Goal: Find specific page/section: Find specific page/section

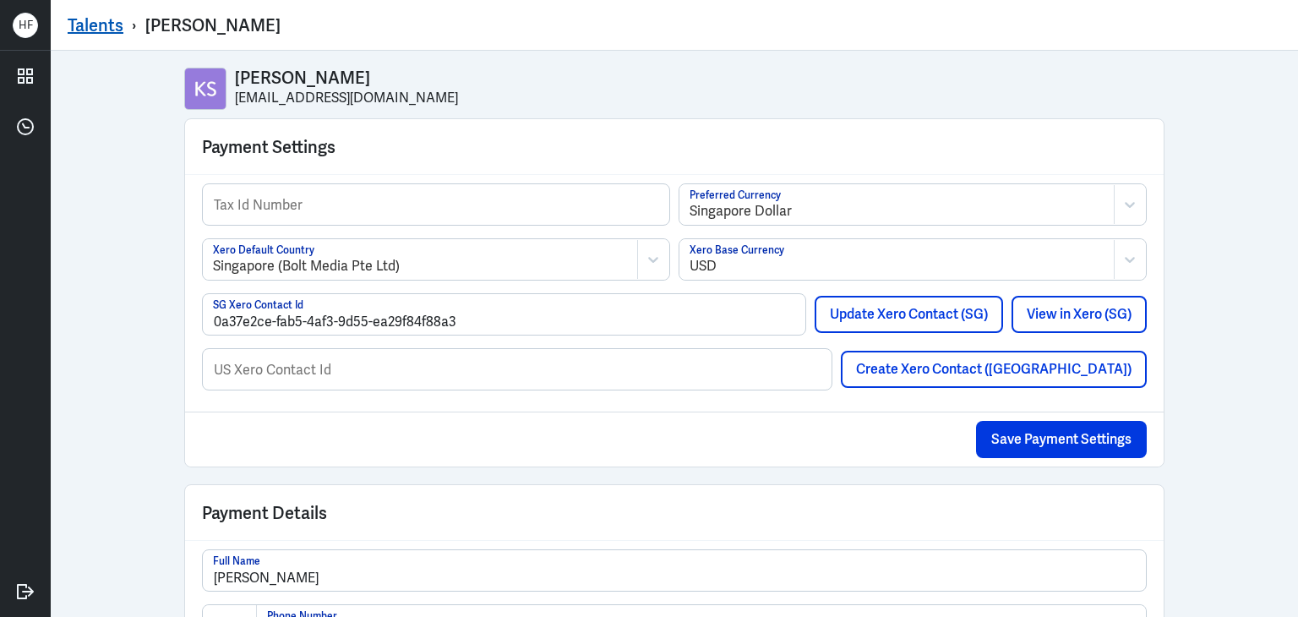
click at [98, 31] on link "Talents" at bounding box center [96, 25] width 56 height 22
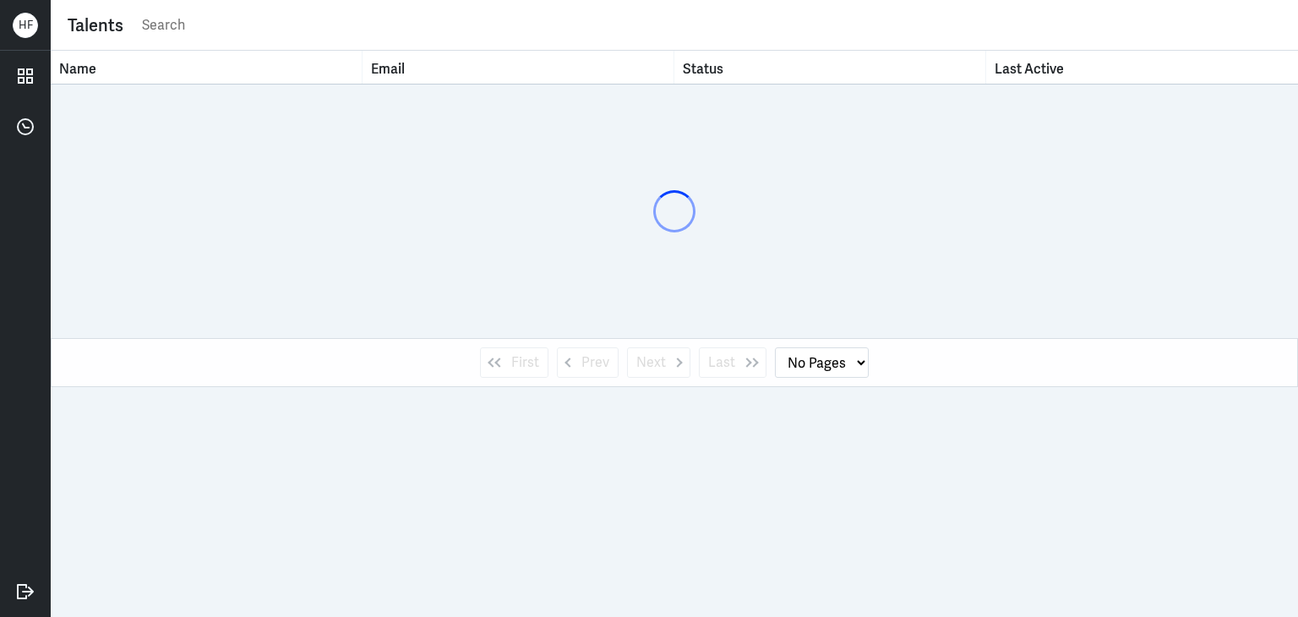
select select "1"
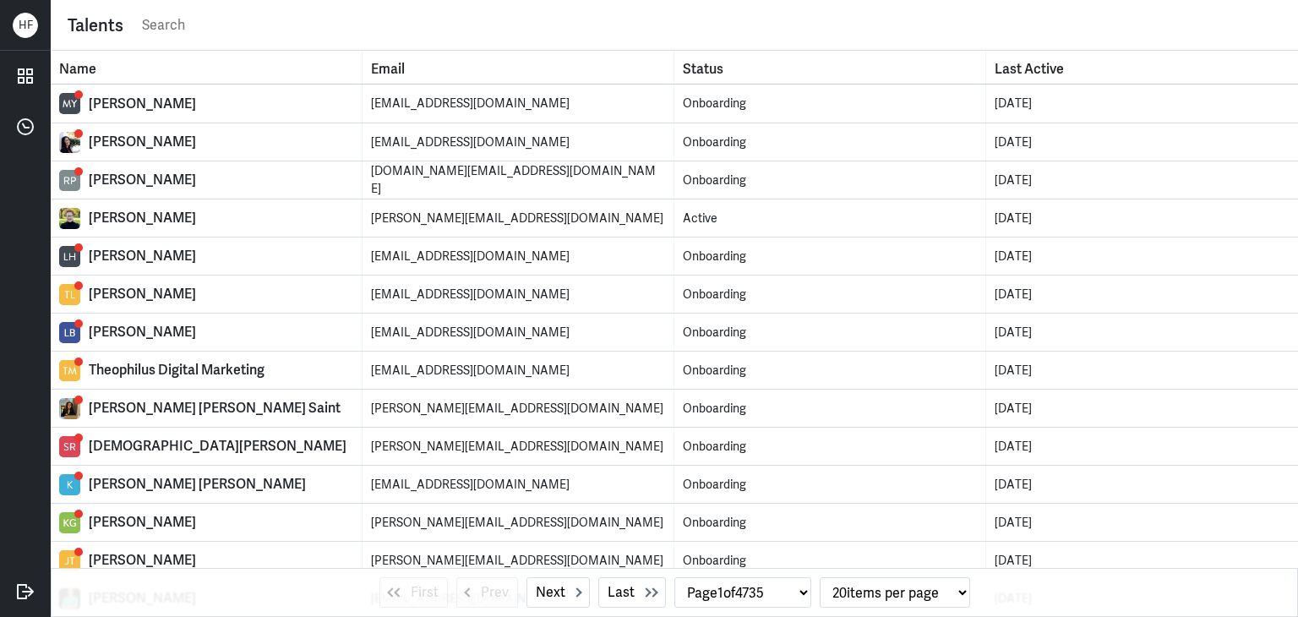
click at [267, 16] on input "text" at bounding box center [710, 25] width 1141 height 25
paste input "[PERSON_NAME]"
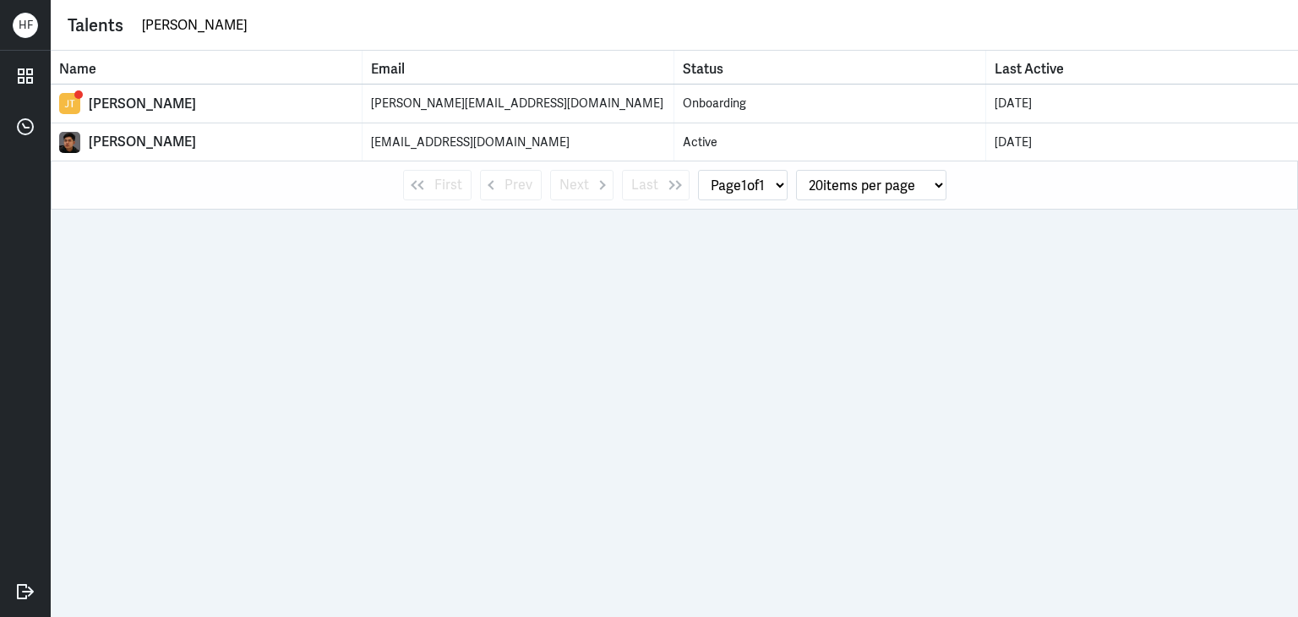
type input "[PERSON_NAME]"
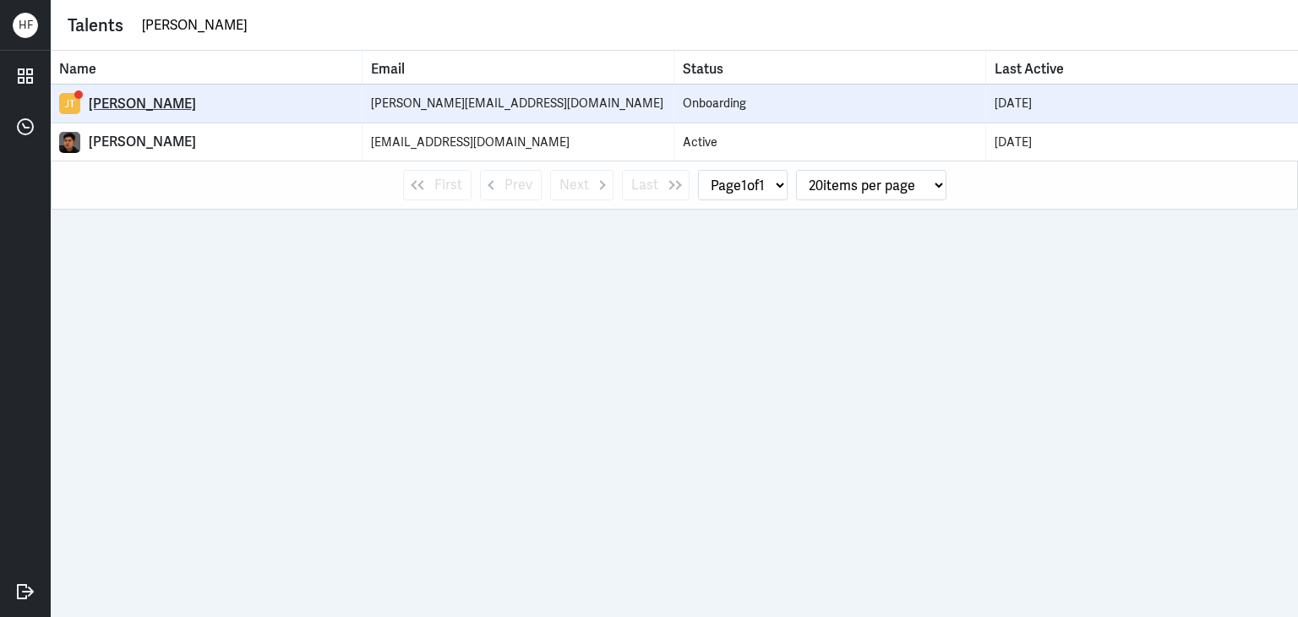
click at [196, 108] on div "[PERSON_NAME]" at bounding box center [221, 103] width 264 height 17
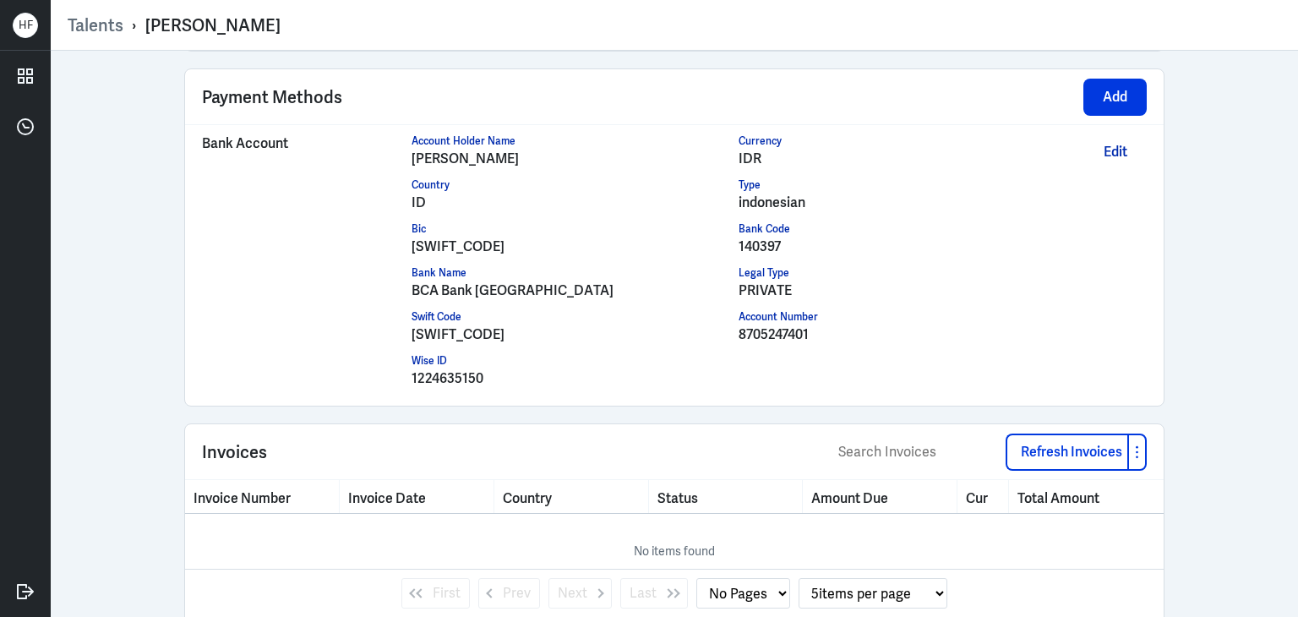
scroll to position [1411, 0]
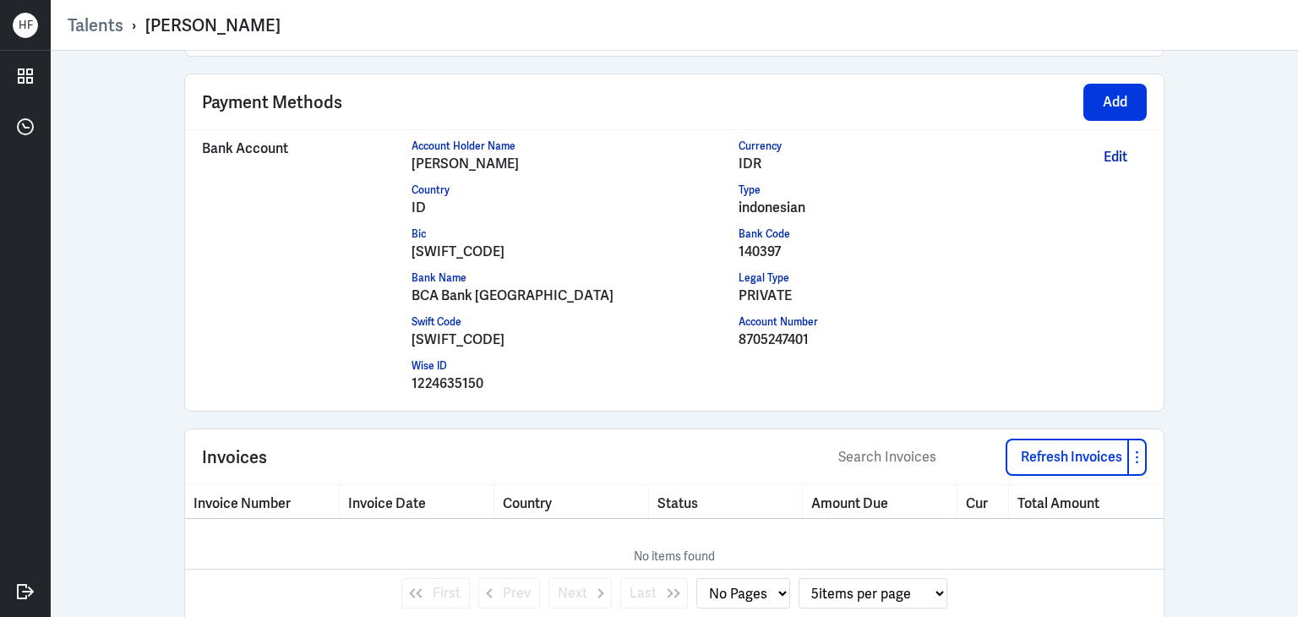
click at [1225, 110] on div "[PERSON_NAME] [PERSON_NAME][EMAIL_ADDRESS][DOMAIN_NAME] Payment Settings Tax Id…" at bounding box center [674, 334] width 1247 height 566
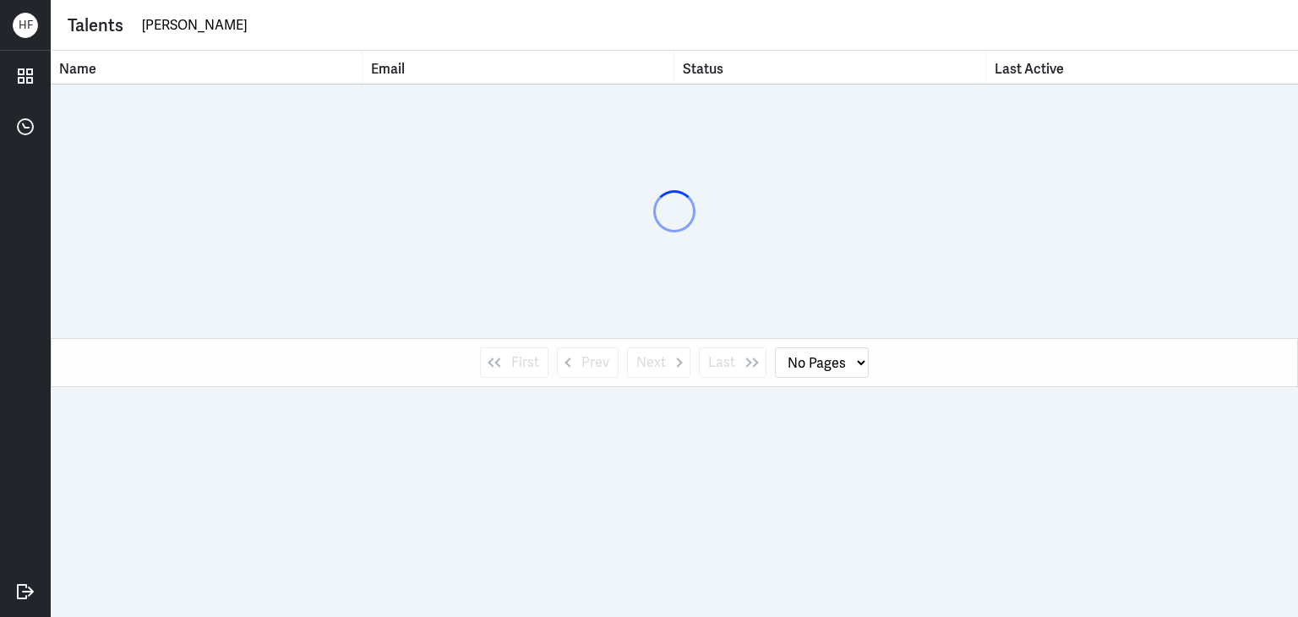
select select "1"
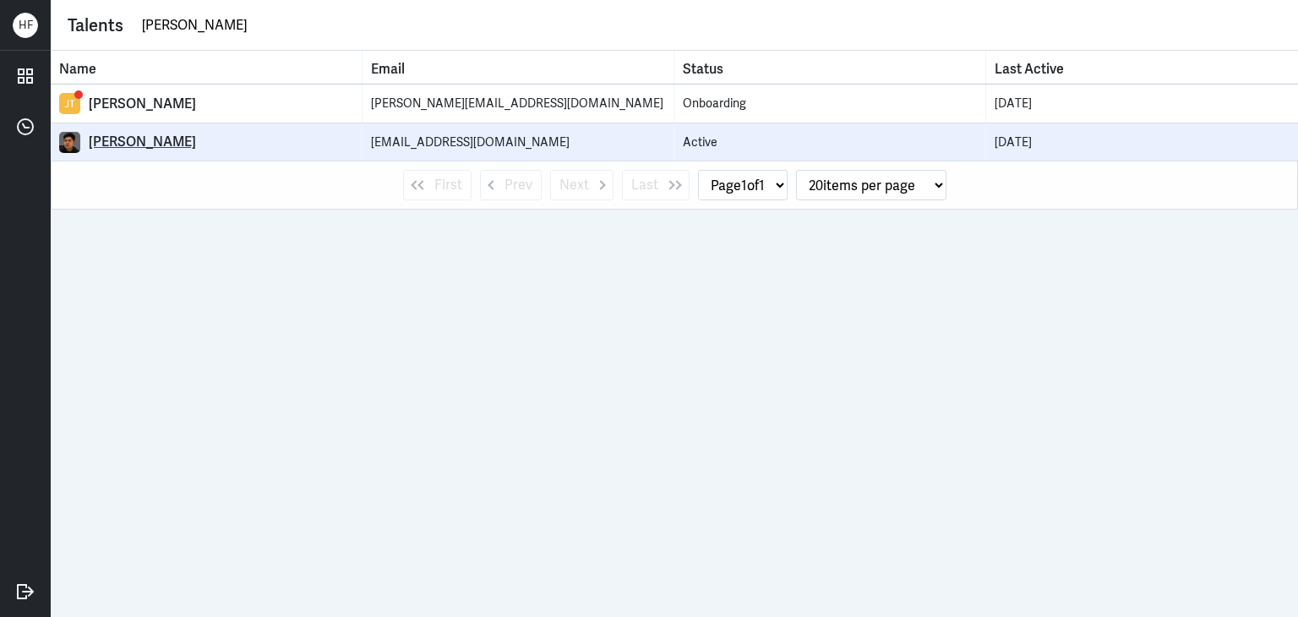
click at [172, 152] on link "[PERSON_NAME]" at bounding box center [206, 142] width 294 height 21
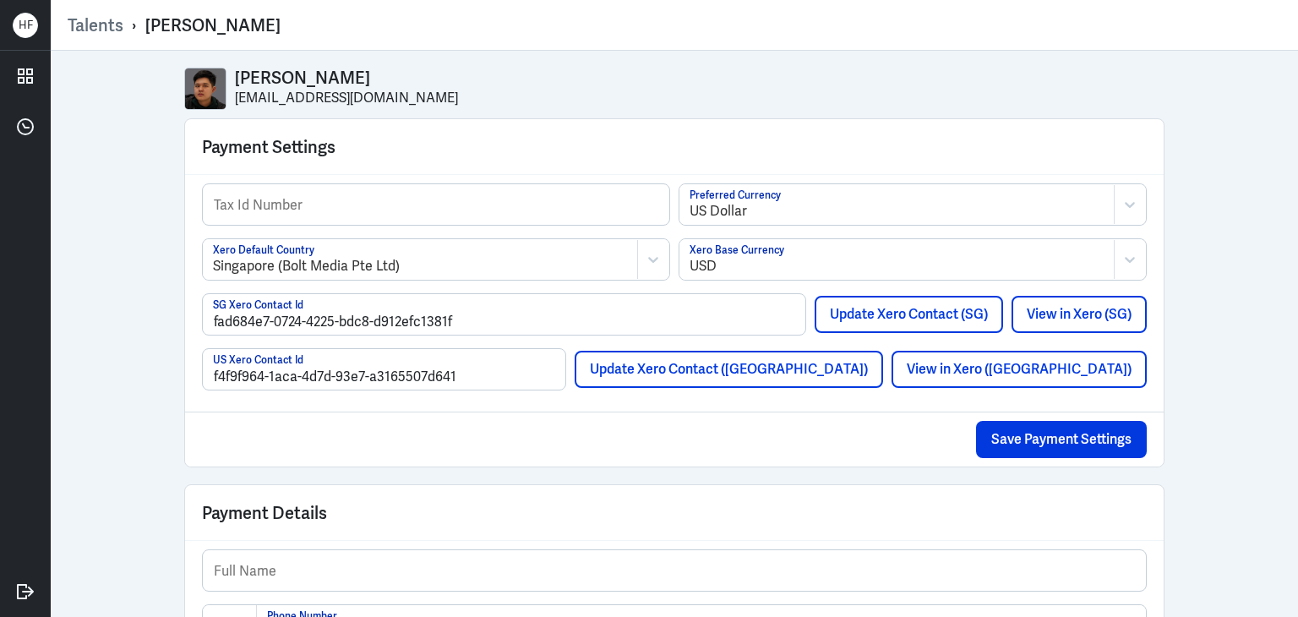
select select "1"
